Goal: Task Accomplishment & Management: Use online tool/utility

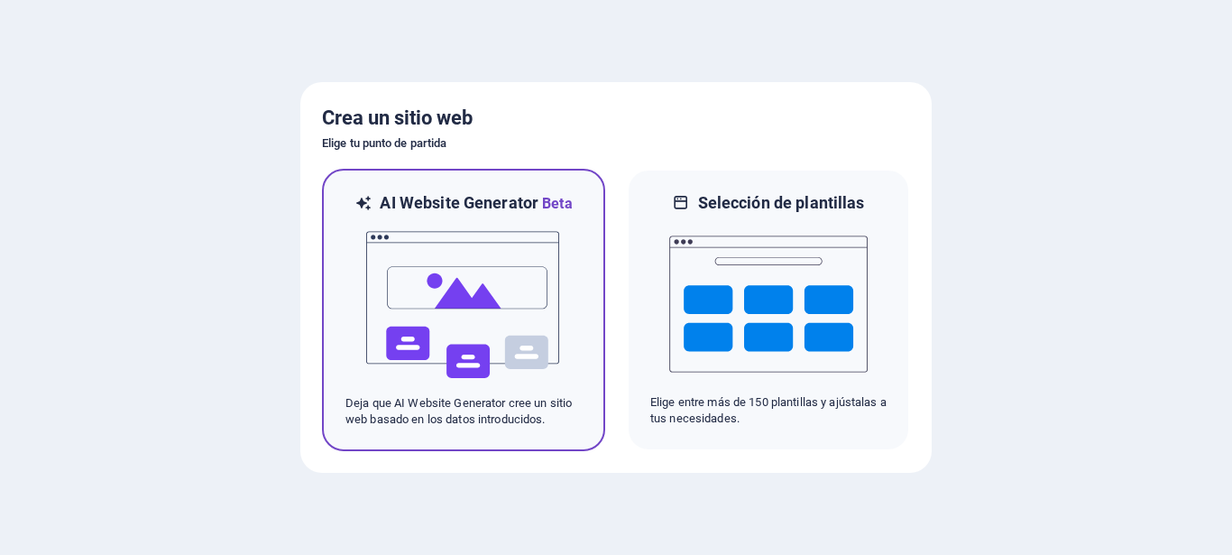
click at [437, 401] on p "Deja que AI Website Generator cree un sitio web basado en los datos introducido…" at bounding box center [464, 411] width 236 height 32
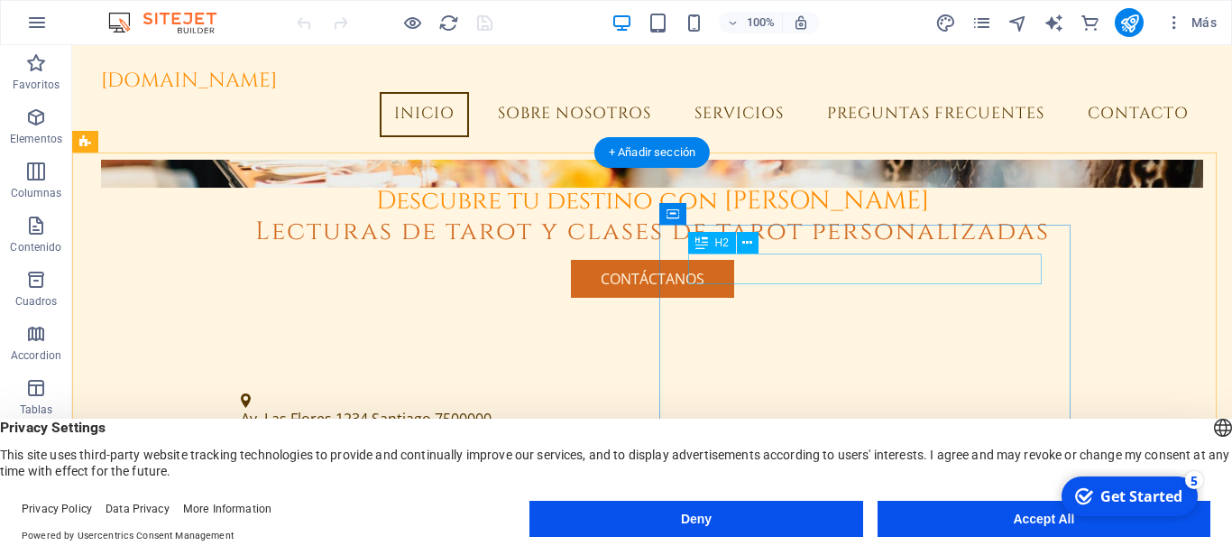
scroll to position [276, 0]
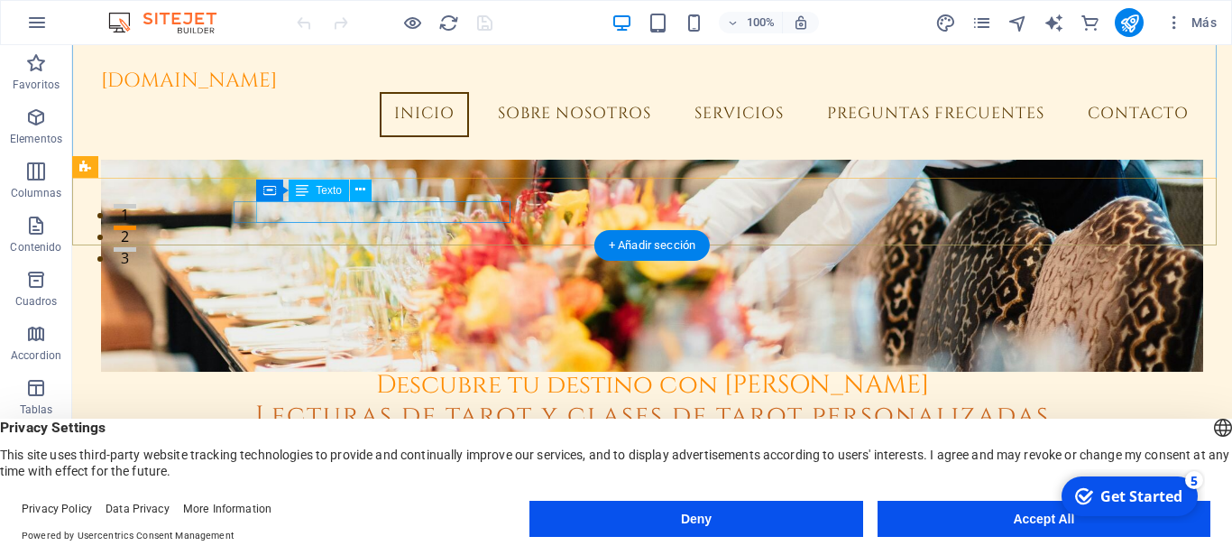
drag, startPoint x: 258, startPoint y: 212, endPoint x: 345, endPoint y: 207, distance: 86.8
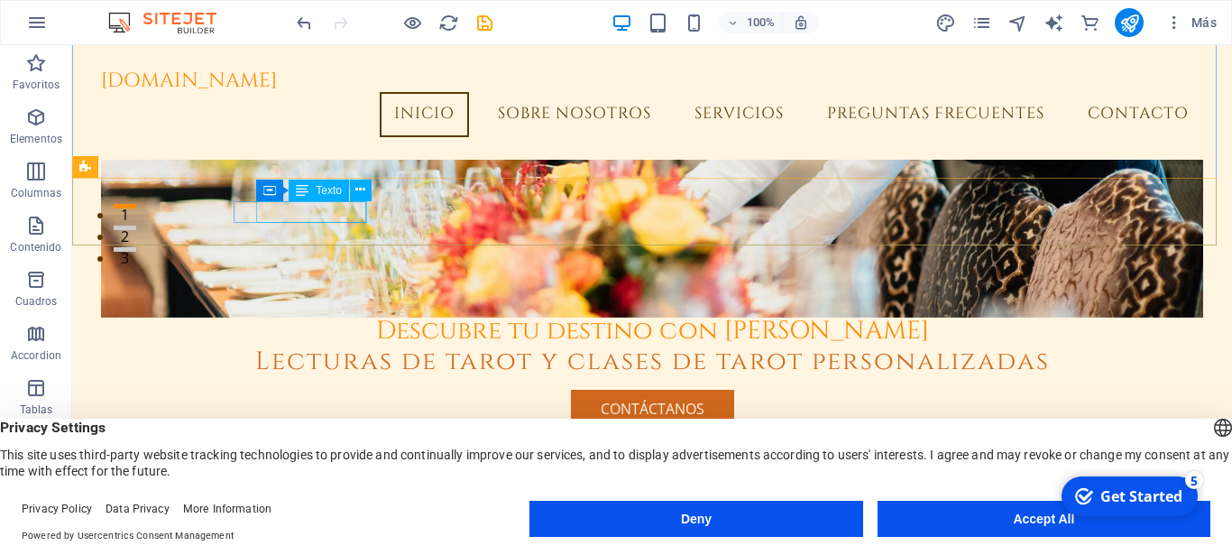
click at [363, 539] on span "[PHONE_NUMBER]" at bounding box center [303, 549] width 125 height 20
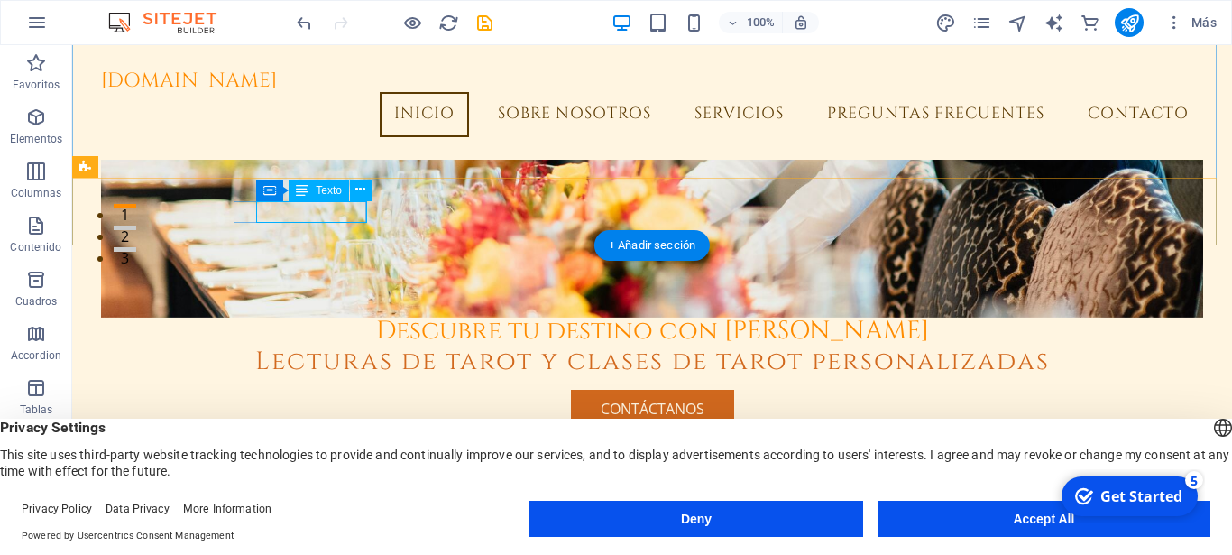
click at [363, 539] on span "[PHONE_NUMBER]" at bounding box center [303, 549] width 125 height 20
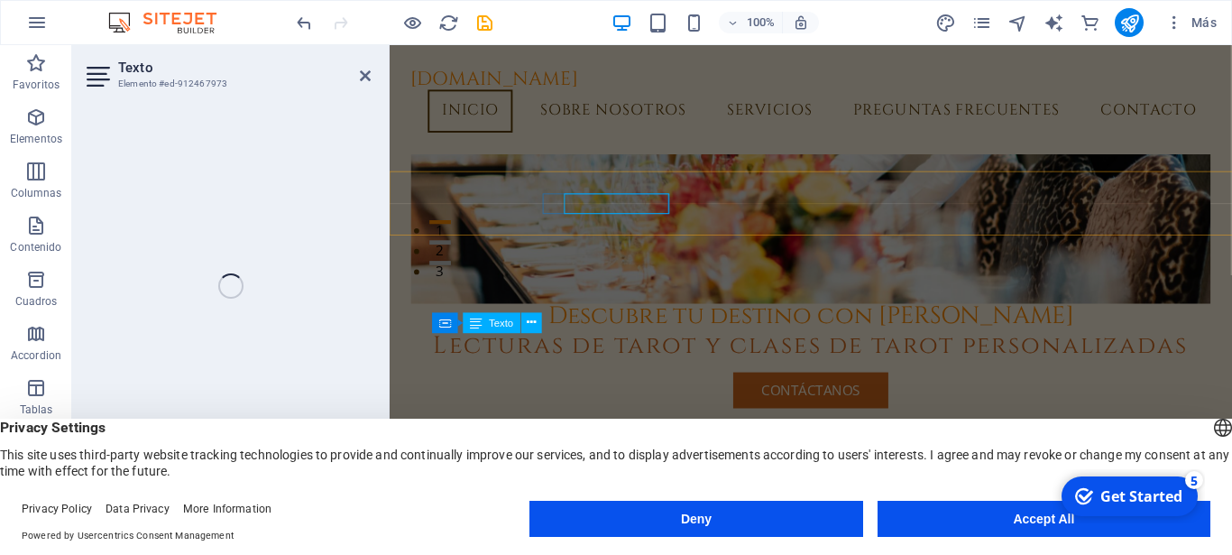
drag, startPoint x: 291, startPoint y: 167, endPoint x: 361, endPoint y: 211, distance: 83.1
click at [355, 209] on div "Texto Elemento #ed-912467973 H2 Contenedor Banner Contenedor Botón Contenedor B…" at bounding box center [652, 285] width 1160 height 481
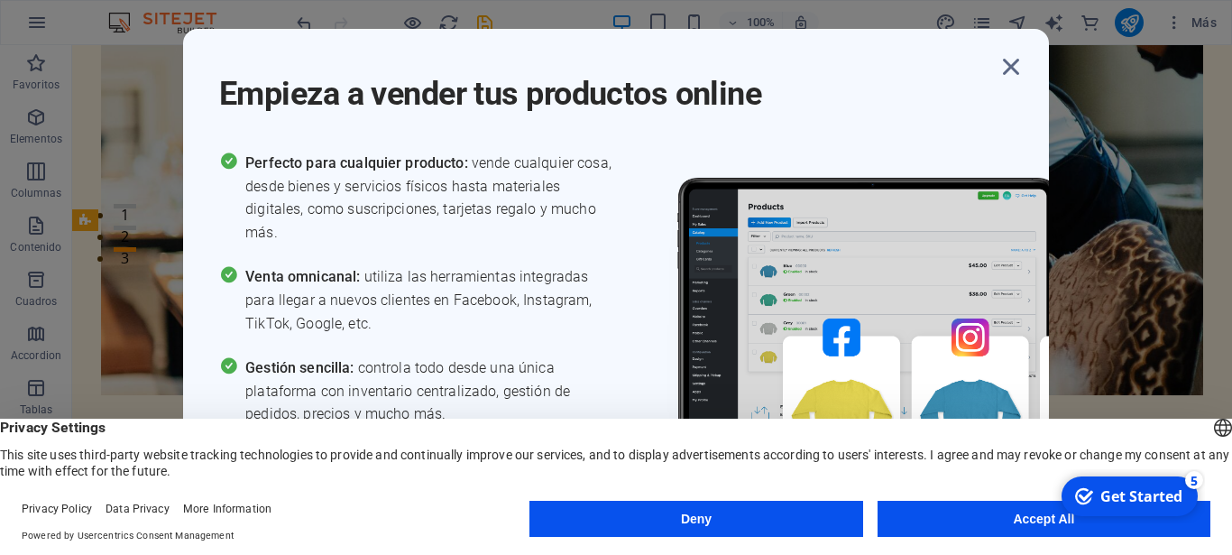
click at [660, 153] on img at bounding box center [918, 349] width 541 height 394
click at [226, 39] on div "Empieza a vender tus productos online Perfecto para cualquier producto: vende c…" at bounding box center [616, 277] width 866 height 497
click at [1010, 65] on icon "button" at bounding box center [1011, 67] width 32 height 32
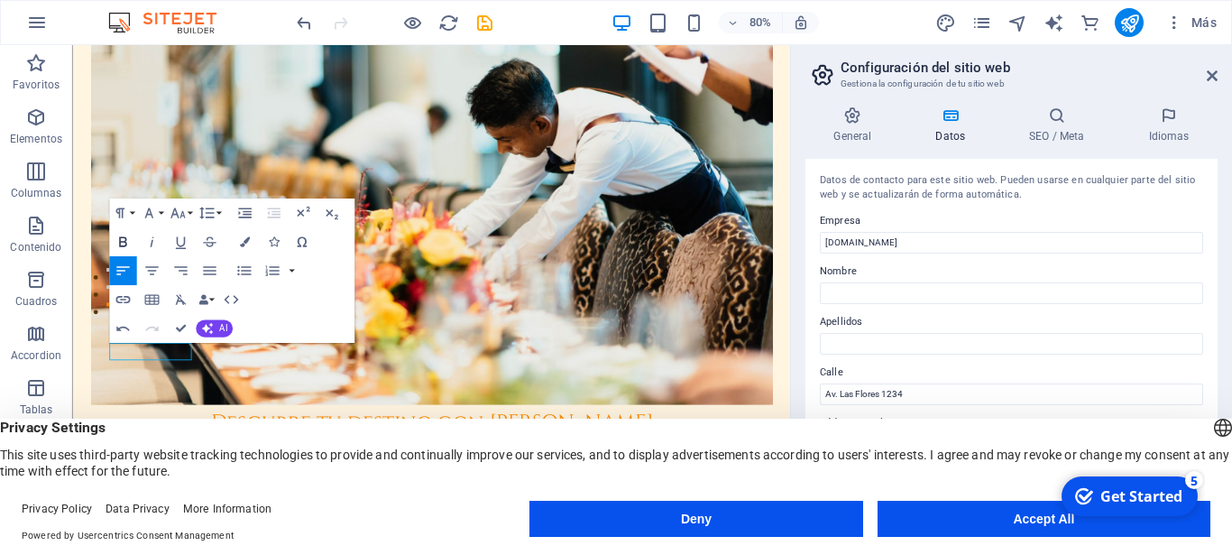
click at [124, 240] on icon "button" at bounding box center [123, 242] width 17 height 17
drag, startPoint x: 121, startPoint y: 426, endPoint x: 221, endPoint y: 433, distance: 100.4
click at [121, 240] on icon "button" at bounding box center [123, 242] width 17 height 17
click at [161, 212] on button "Font Family" at bounding box center [151, 213] width 27 height 29
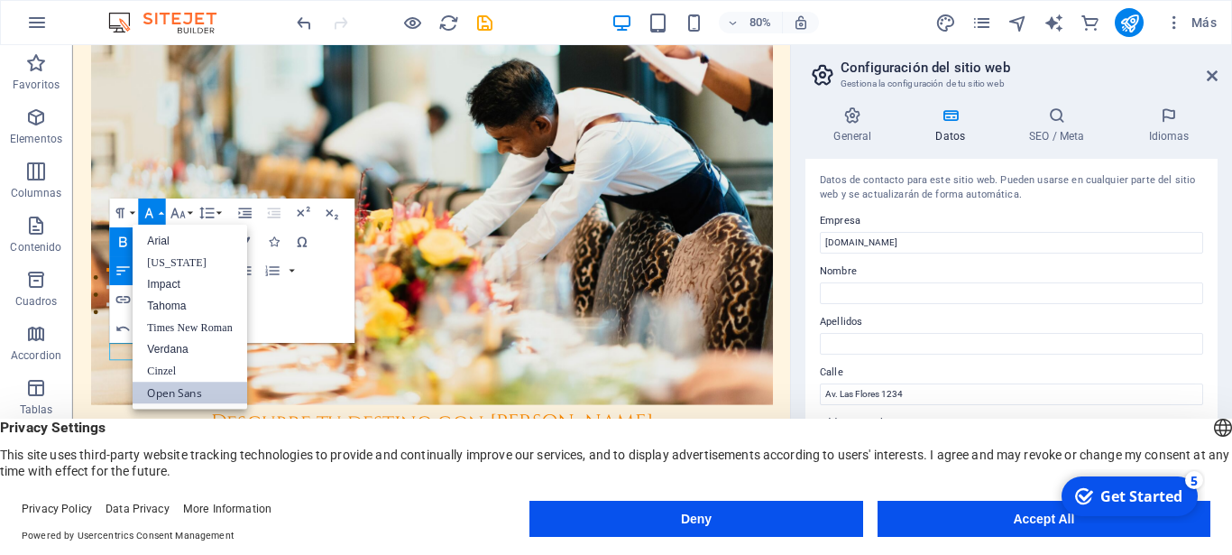
scroll to position [0, 0]
click at [187, 350] on link "Verdana" at bounding box center [190, 350] width 115 height 22
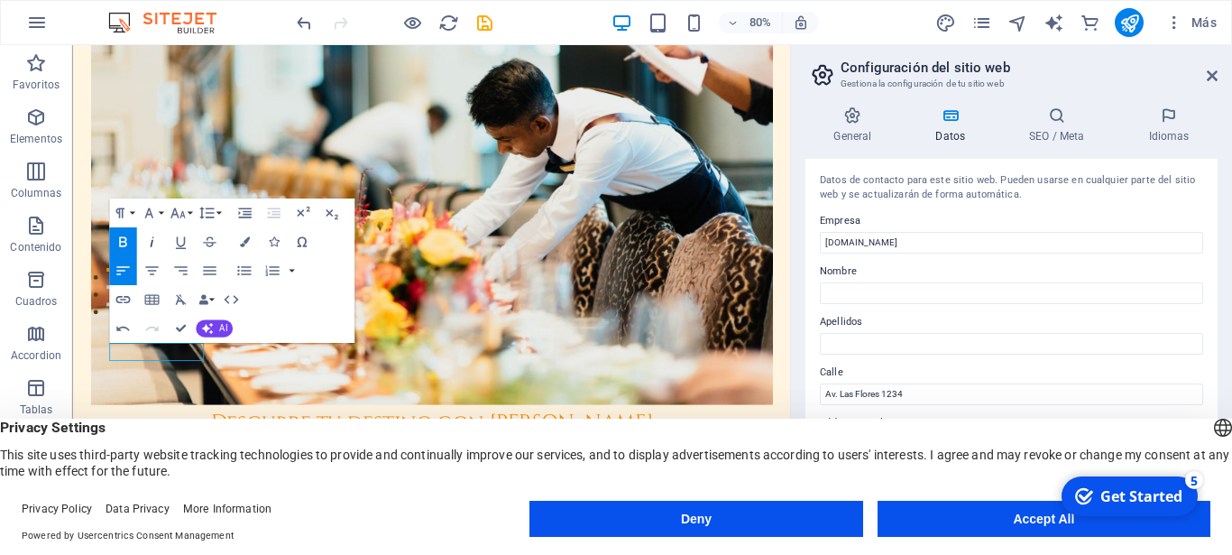
click at [152, 240] on icon "button" at bounding box center [151, 242] width 17 height 17
click at [181, 327] on icon "button" at bounding box center [181, 329] width 10 height 10
